Goal: Information Seeking & Learning: Learn about a topic

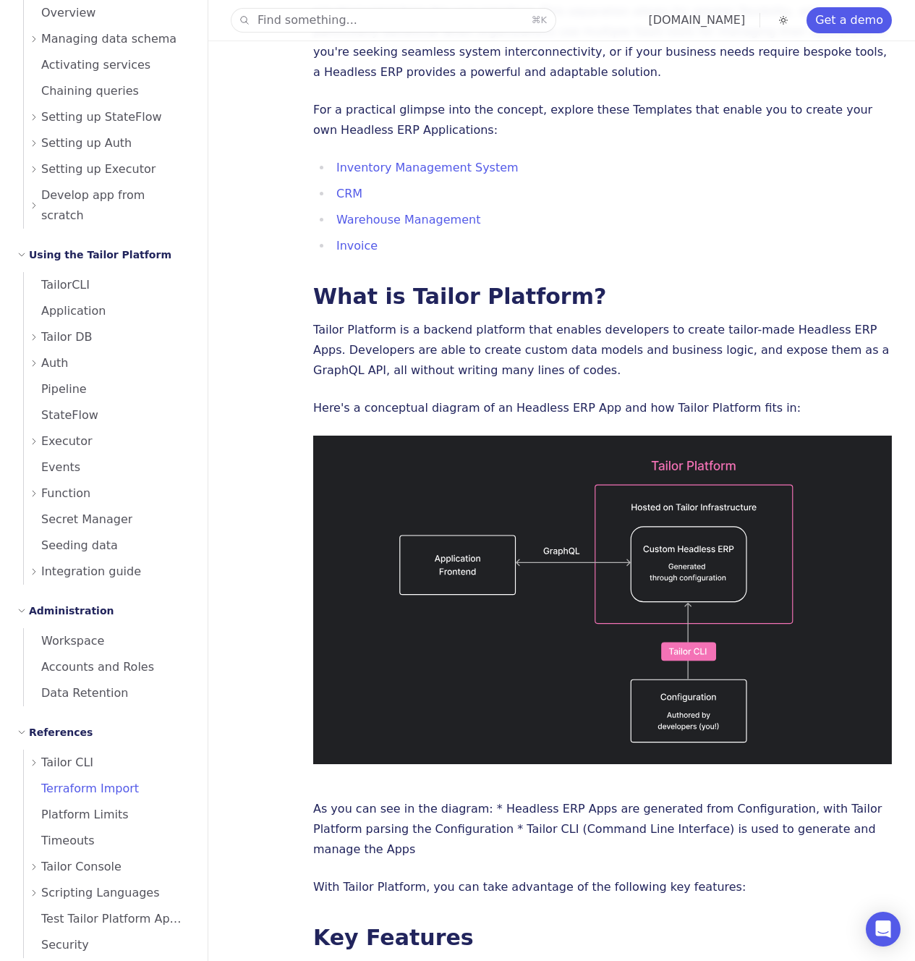
scroll to position [490, 0]
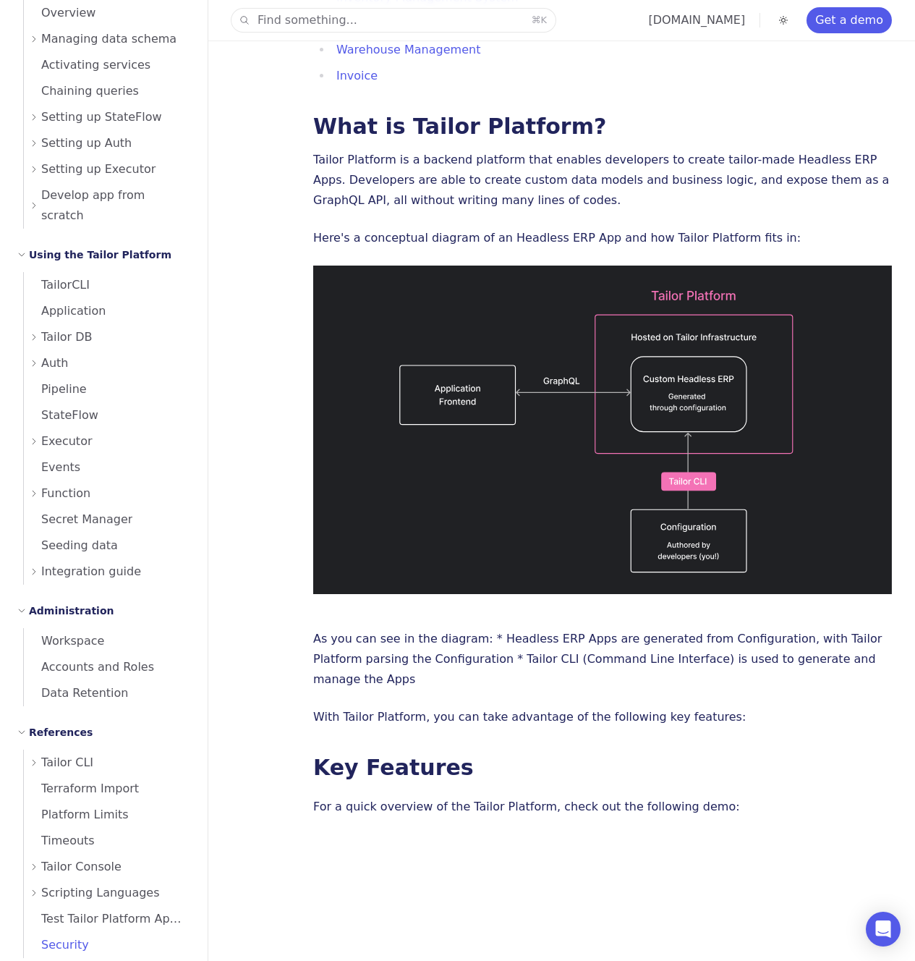
click at [78, 938] on span "Security" at bounding box center [56, 945] width 65 height 14
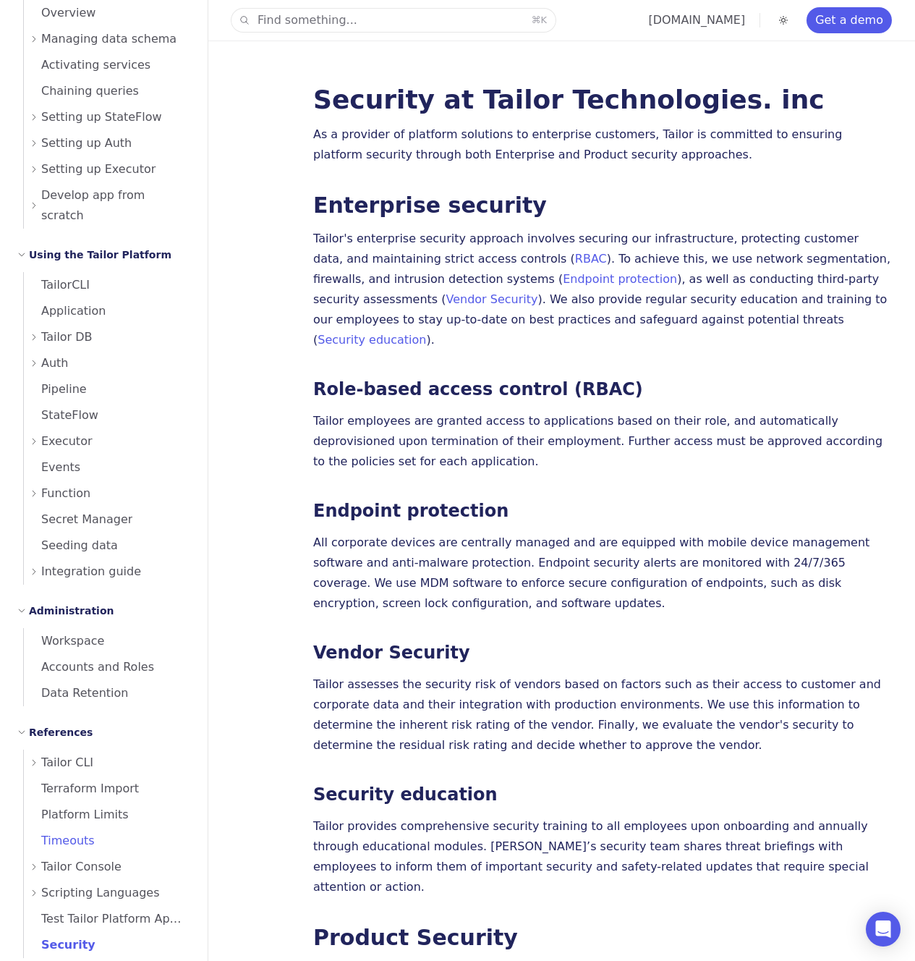
click at [80, 833] on span "Timeouts" at bounding box center [59, 840] width 71 height 14
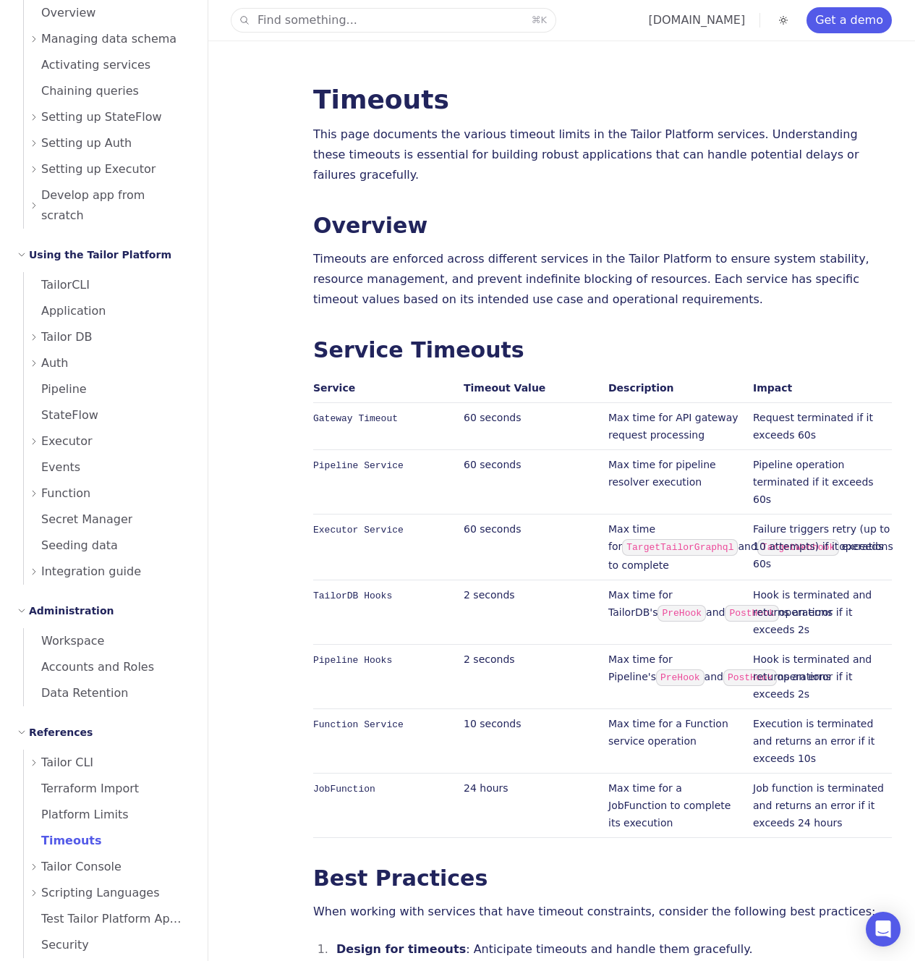
click at [341, 456] on td "Pipeline Service" at bounding box center [385, 482] width 145 height 64
click at [338, 678] on td "Pipeline Hooks" at bounding box center [385, 677] width 145 height 64
click at [339, 678] on td "Pipeline Hooks" at bounding box center [385, 677] width 145 height 64
click at [370, 645] on td "Pipeline Hooks" at bounding box center [385, 677] width 145 height 64
click at [758, 514] on td "Failure triggers retry (up to 10 attempts) if it exceeds 60s" at bounding box center [819, 547] width 145 height 66
